Goal: Communication & Community: Answer question/provide support

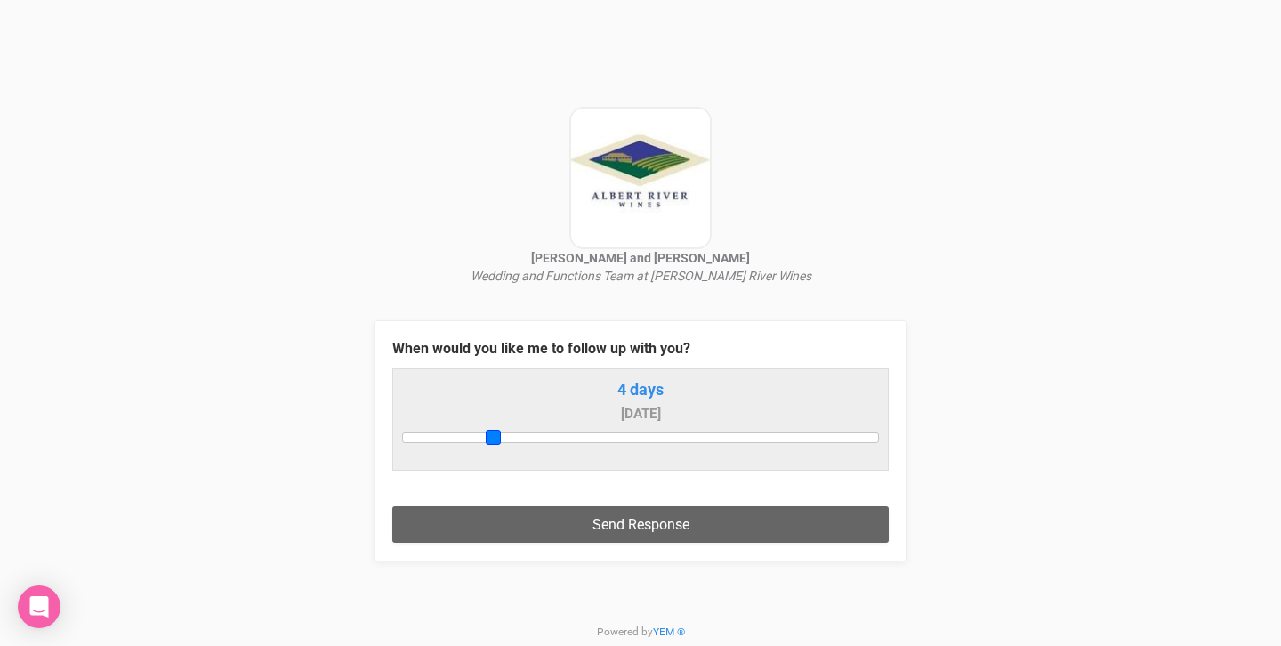
click at [489, 437] on div at bounding box center [640, 437] width 477 height 10
click at [509, 440] on div at bounding box center [640, 437] width 477 height 10
click at [521, 438] on span at bounding box center [516, 437] width 15 height 15
click at [539, 436] on div at bounding box center [640, 437] width 477 height 10
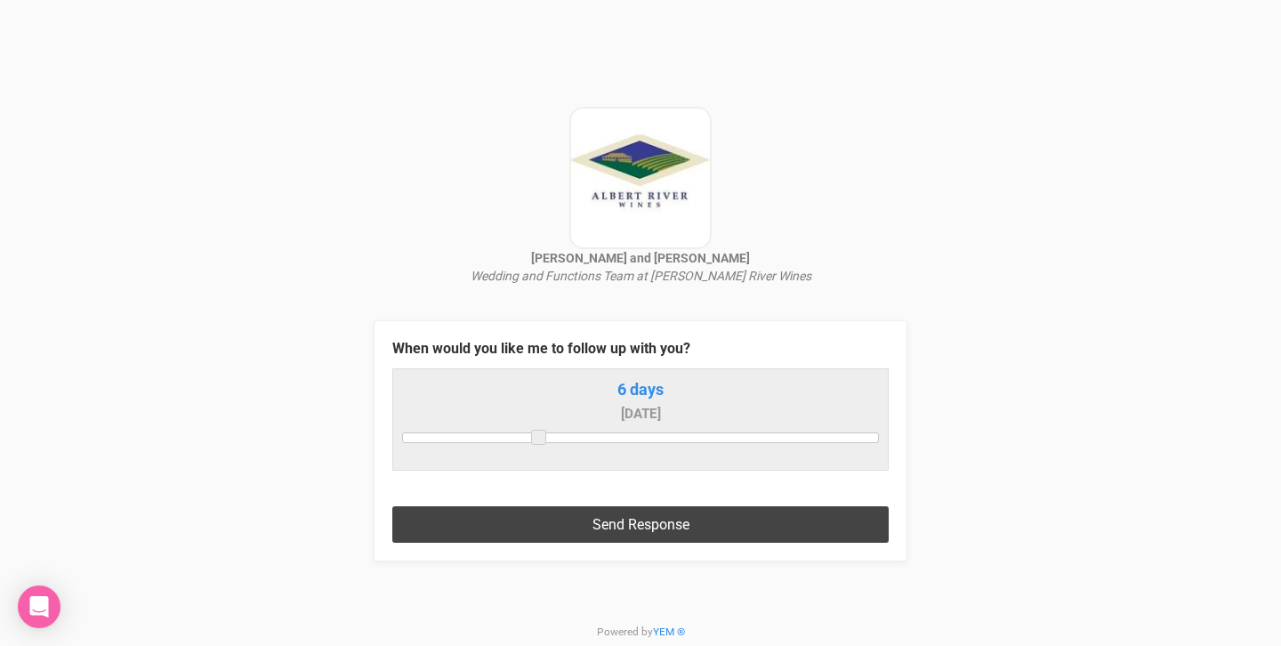
click at [603, 513] on button "Send Response" at bounding box center [640, 524] width 496 height 36
